Goal: Information Seeking & Learning: Learn about a topic

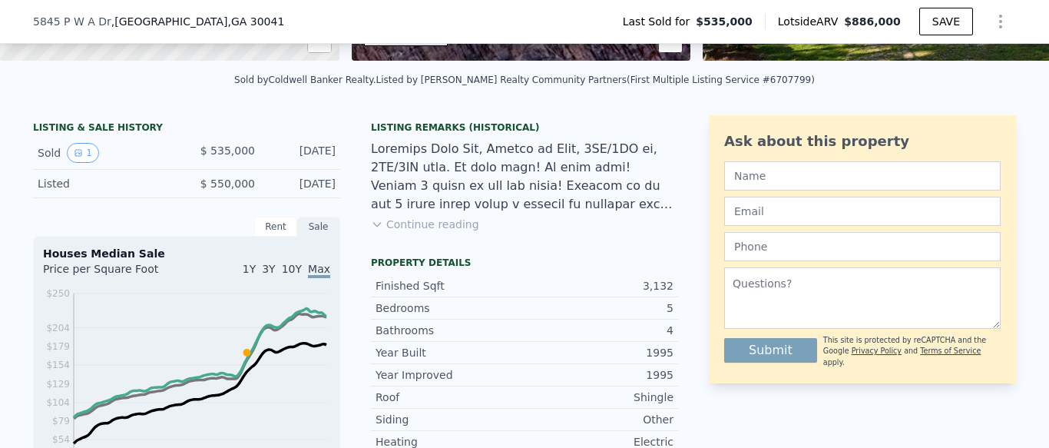
scroll to position [341, 0]
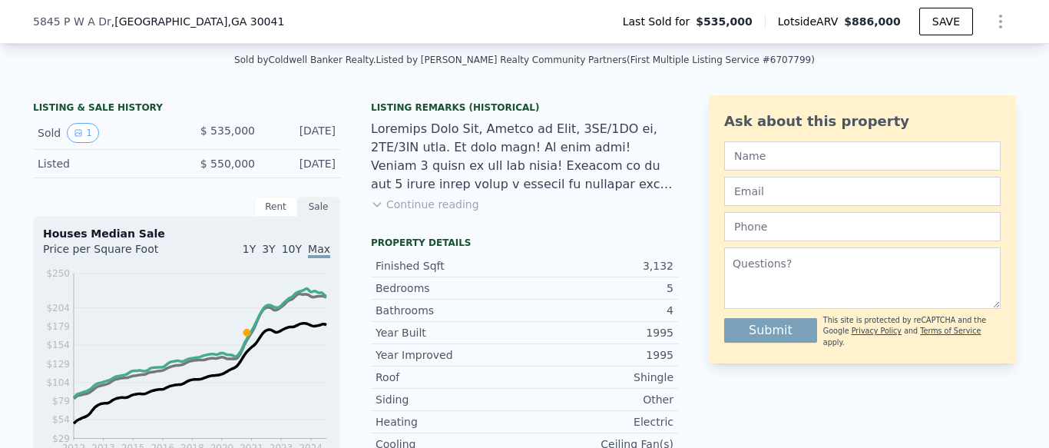
click at [376, 204] on icon at bounding box center [376, 205] width 7 height 4
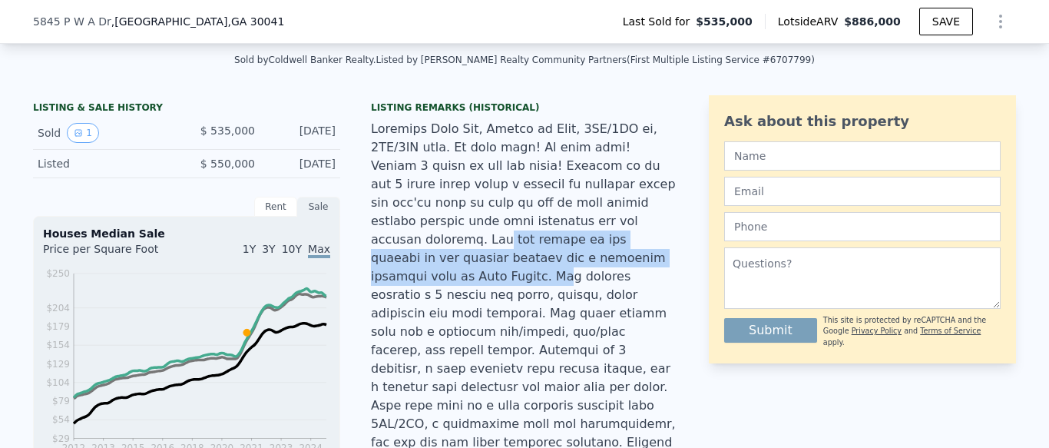
drag, startPoint x: 534, startPoint y: 220, endPoint x: 493, endPoint y: 262, distance: 58.7
click at [493, 262] on div at bounding box center [524, 341] width 307 height 442
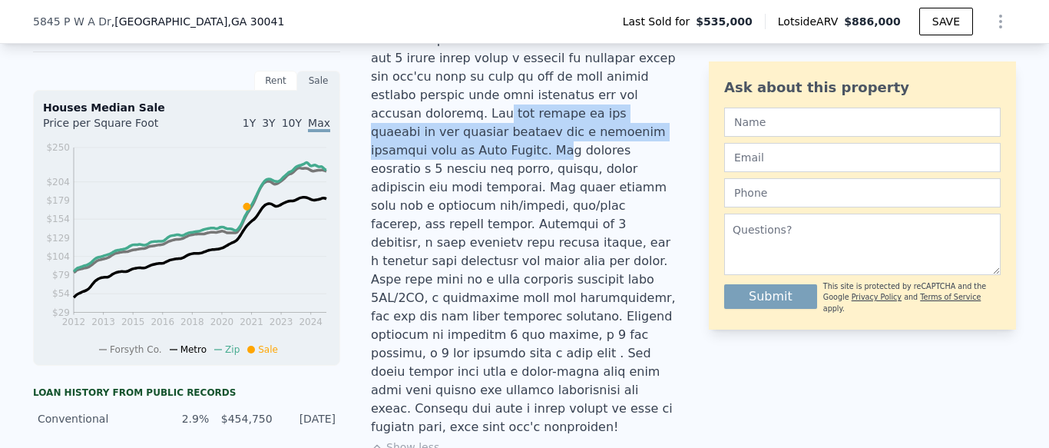
scroll to position [464, 0]
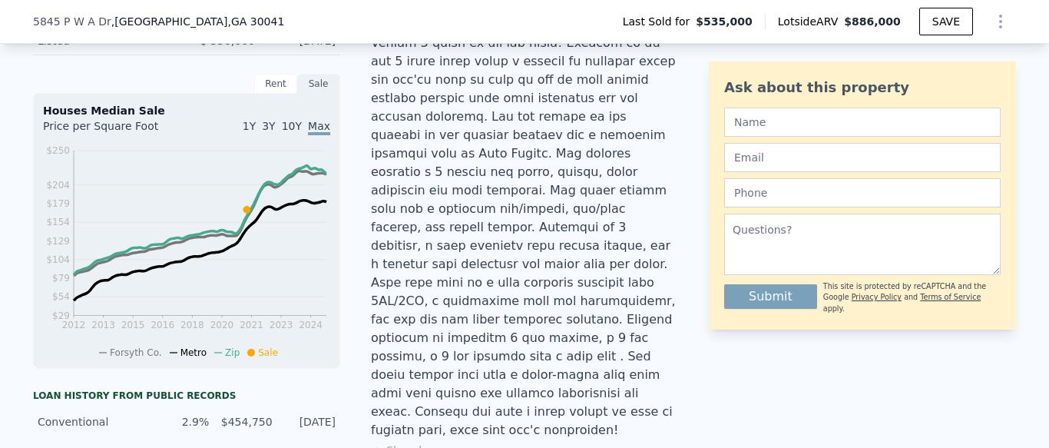
click at [609, 214] on div at bounding box center [524, 218] width 307 height 442
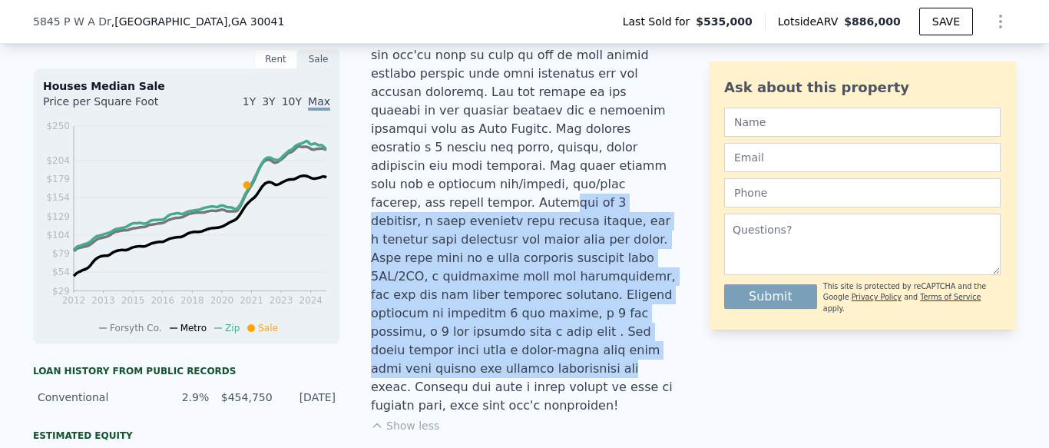
drag, startPoint x: 553, startPoint y: 165, endPoint x: 582, endPoint y: 310, distance: 147.9
click at [582, 310] on div at bounding box center [524, 193] width 307 height 442
click at [582, 309] on div at bounding box center [524, 193] width 307 height 442
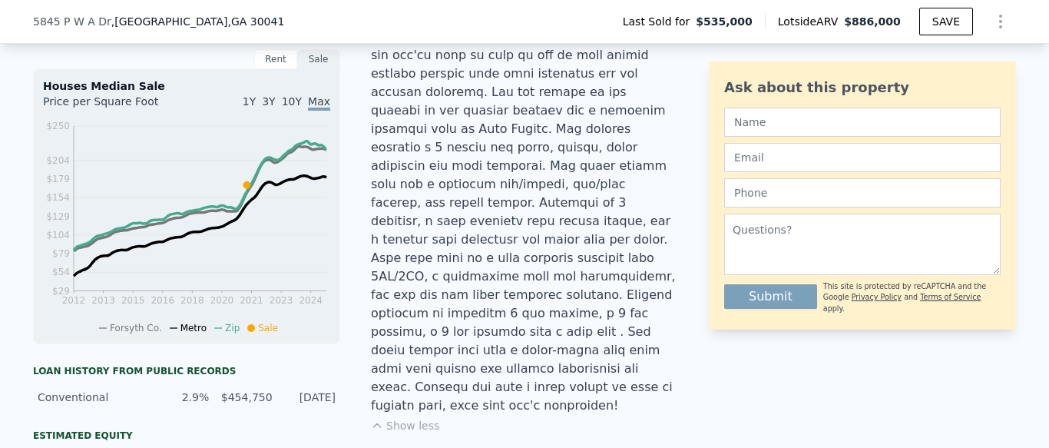
click at [611, 267] on div at bounding box center [524, 193] width 307 height 442
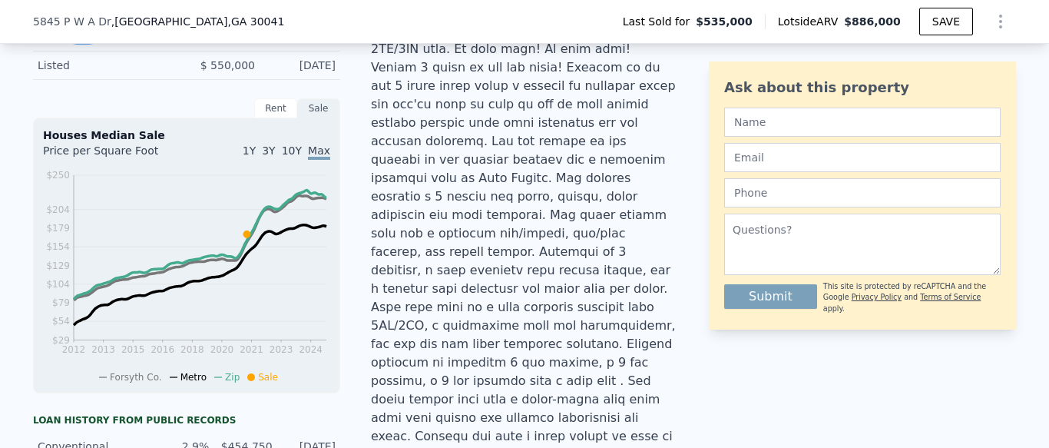
scroll to position [446, 0]
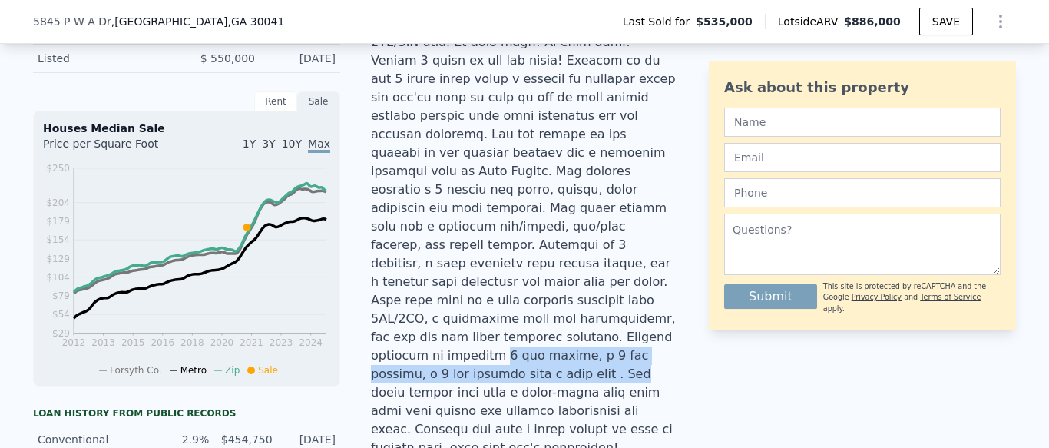
drag, startPoint x: 590, startPoint y: 299, endPoint x: 667, endPoint y: 309, distance: 77.5
click at [667, 309] on div at bounding box center [524, 236] width 307 height 442
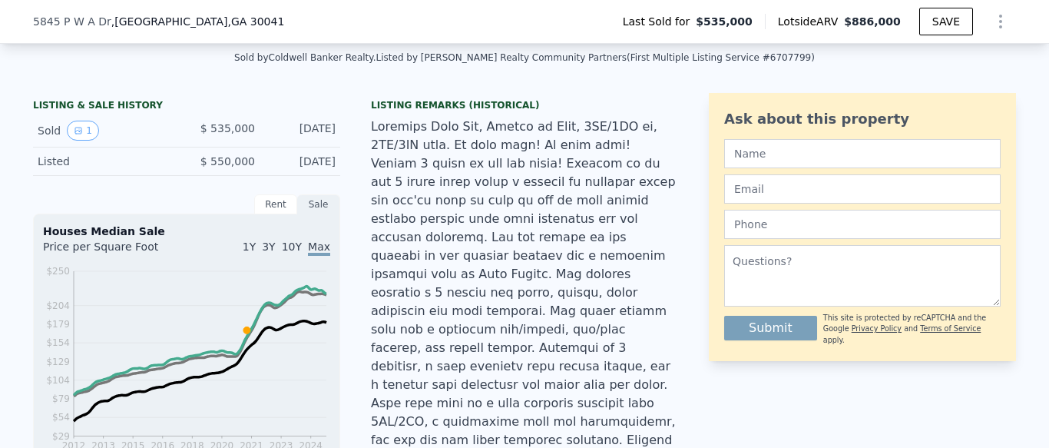
scroll to position [342, 0]
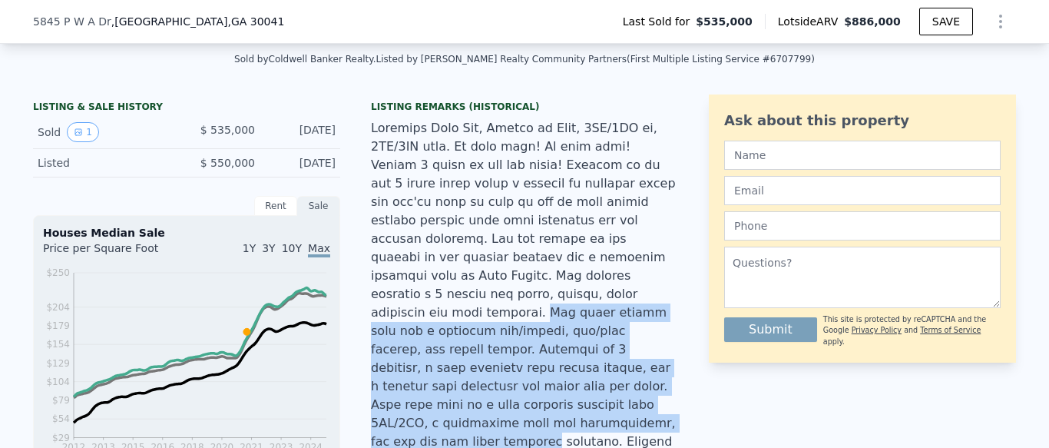
drag, startPoint x: 641, startPoint y: 270, endPoint x: 641, endPoint y: 380, distance: 109.9
click at [641, 380] on div at bounding box center [524, 340] width 307 height 442
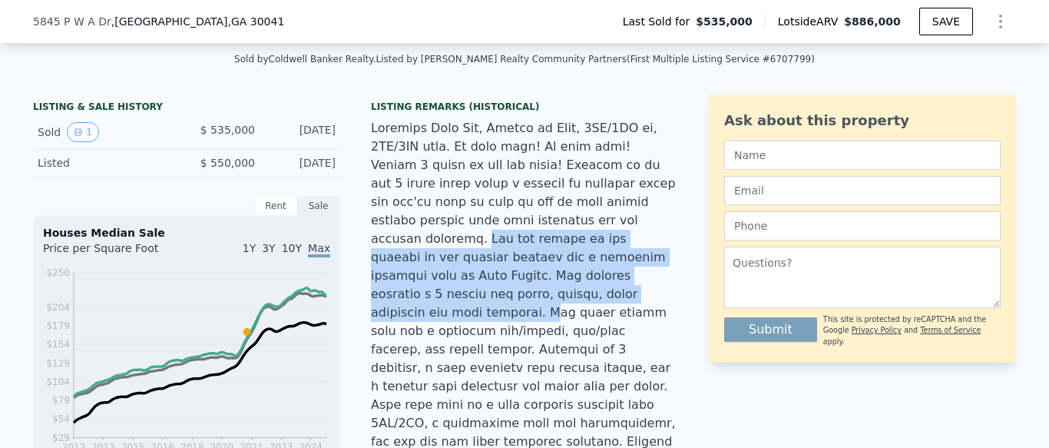
drag, startPoint x: 517, startPoint y: 224, endPoint x: 650, endPoint y: 278, distance: 143.7
click at [650, 278] on div at bounding box center [524, 340] width 307 height 442
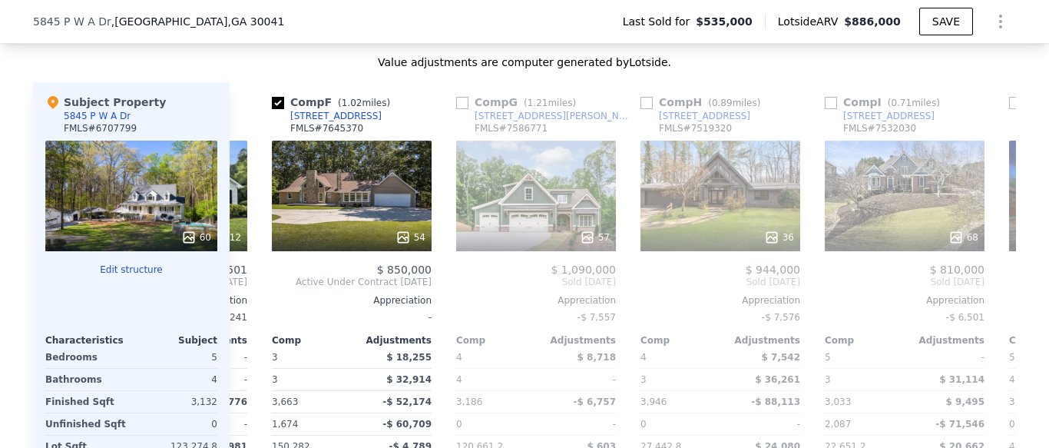
scroll to position [0, 936]
